Goal: Obtain resource: Download file/media

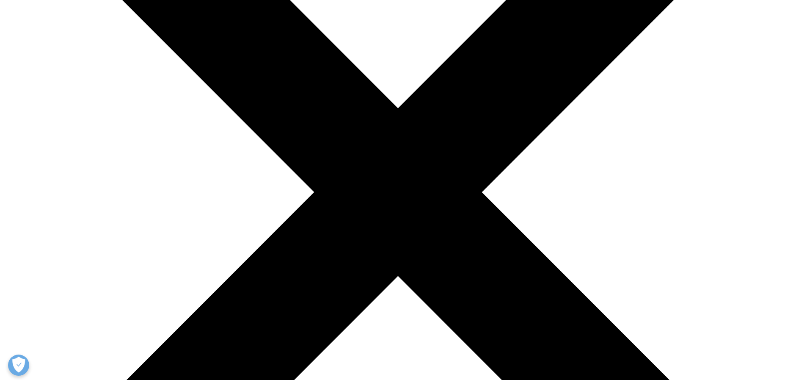
scroll to position [212, 0]
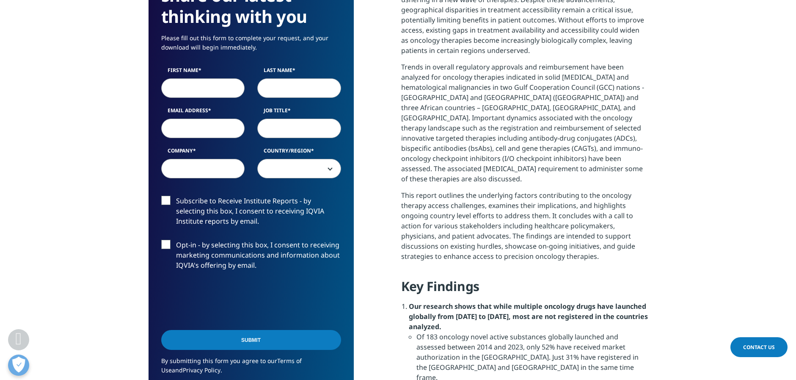
scroll to position [466, 0]
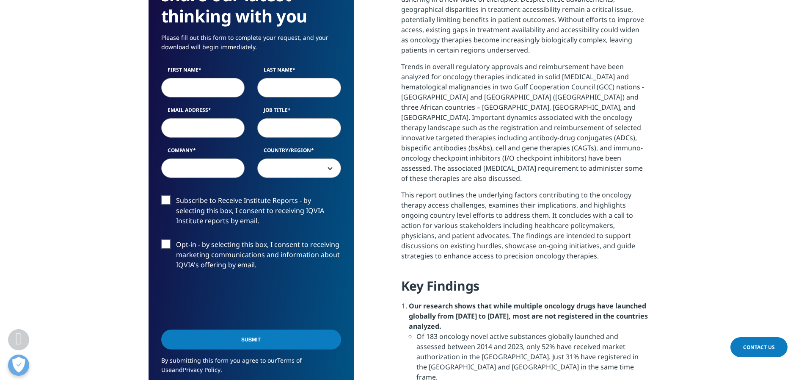
click at [199, 85] on input "First Name" at bounding box center [203, 87] width 84 height 19
type input "[PERSON_NAME]"
type input "Bouthors"
type input "Head of Business Analytics"
type input "[PERSON_NAME]"
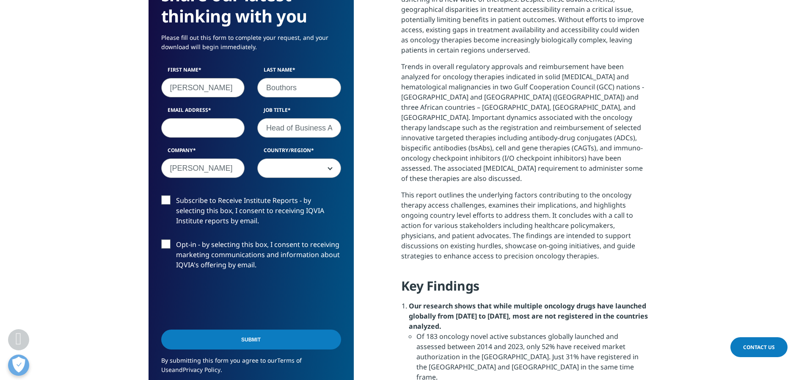
scroll to position [477, 205]
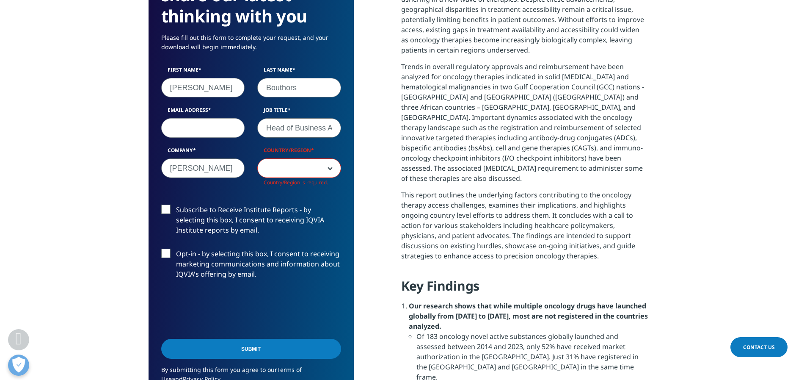
click at [202, 127] on input "Email Address" at bounding box center [203, 127] width 84 height 19
type input "[PERSON_NAME][EMAIL_ADDRESS][PERSON_NAME][DOMAIN_NAME]"
select select "France"
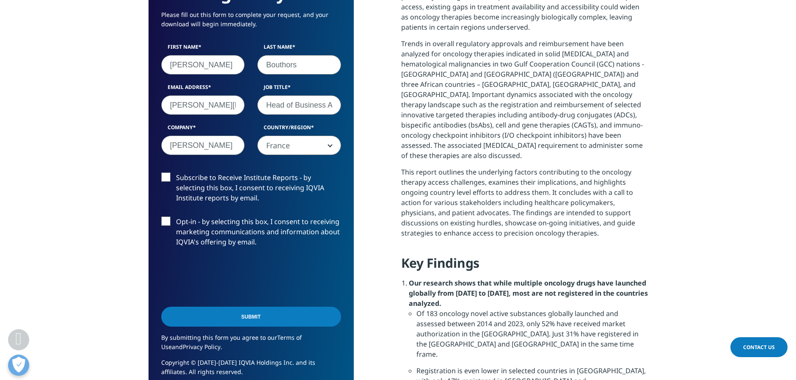
scroll to position [508, 0]
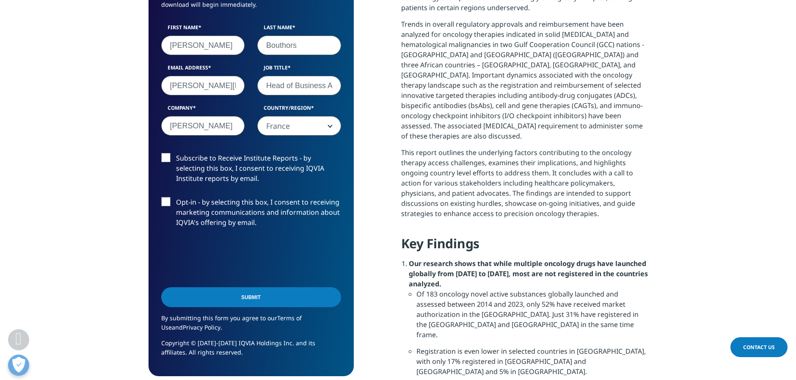
click at [263, 296] on input "Submit" at bounding box center [251, 297] width 180 height 20
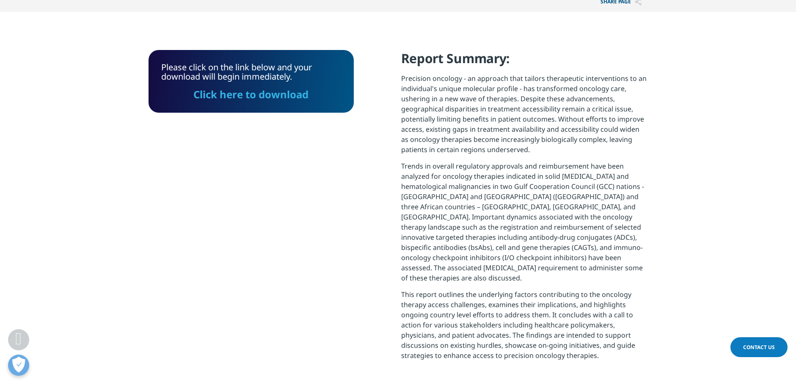
scroll to position [302, 0]
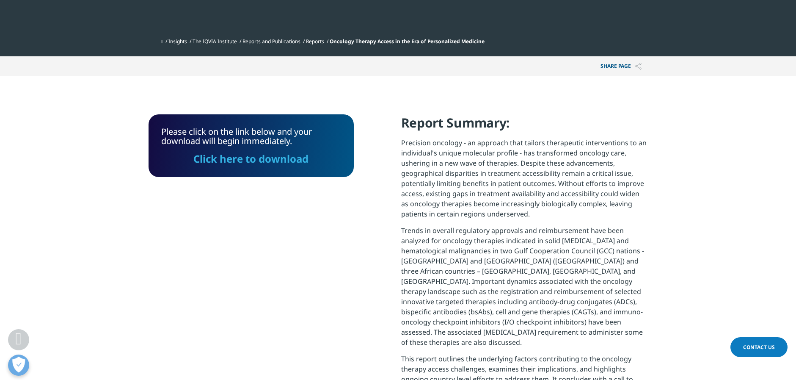
click at [262, 159] on link "Click here to download" at bounding box center [250, 159] width 115 height 14
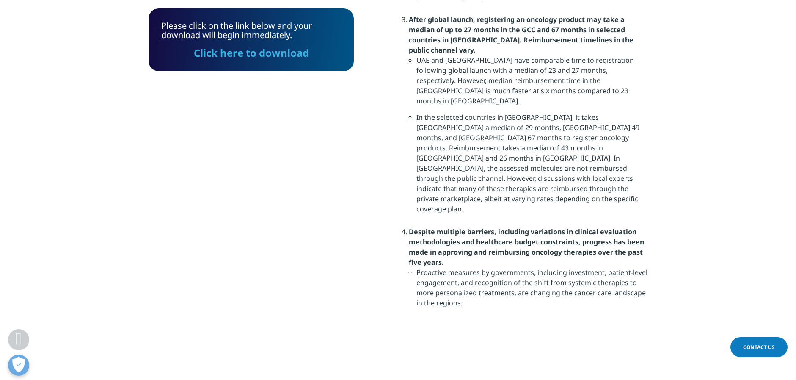
scroll to position [852, 0]
